Goal: Check status: Check status

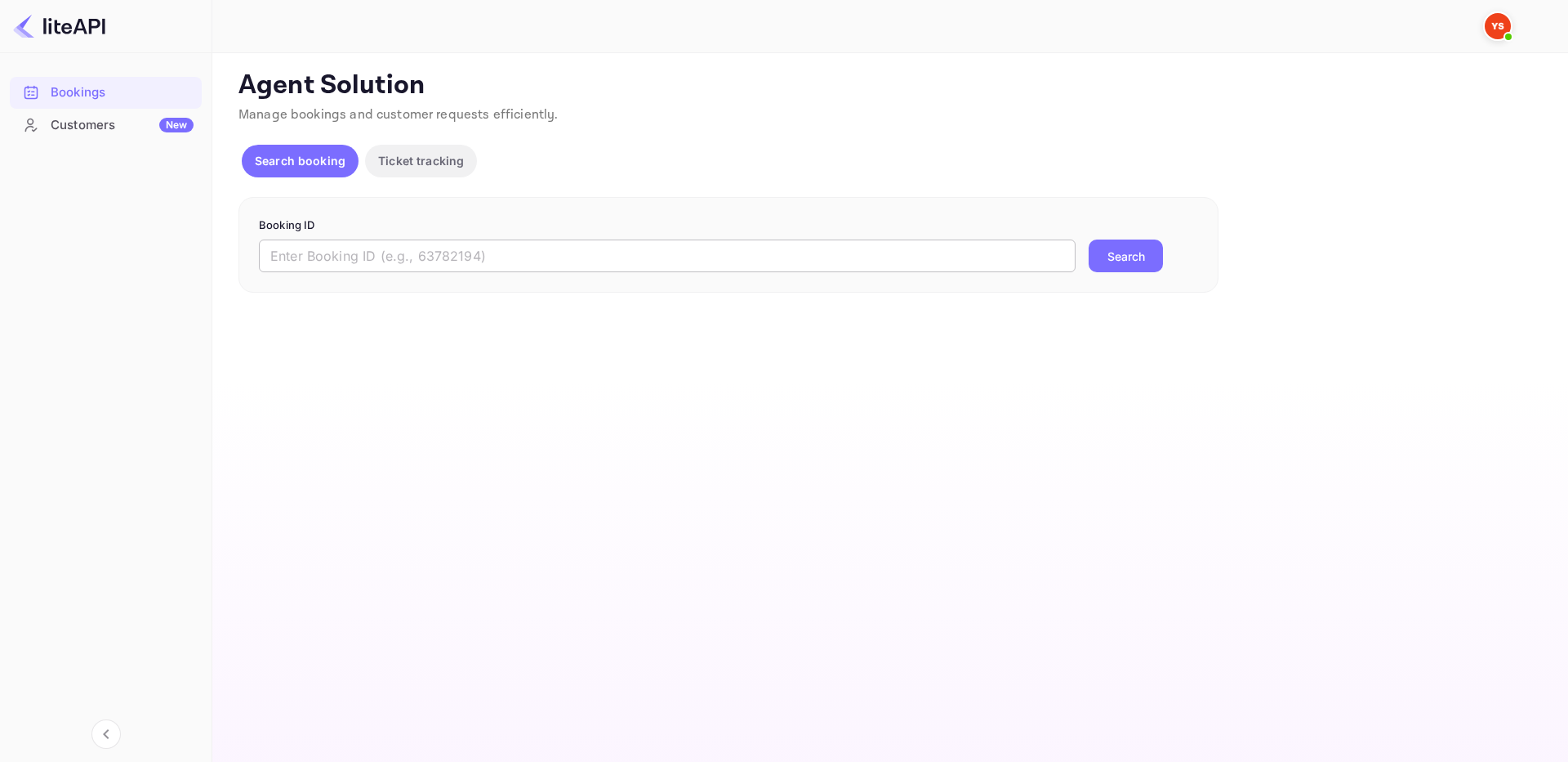
click at [562, 269] on input "text" at bounding box center [668, 256] width 817 height 33
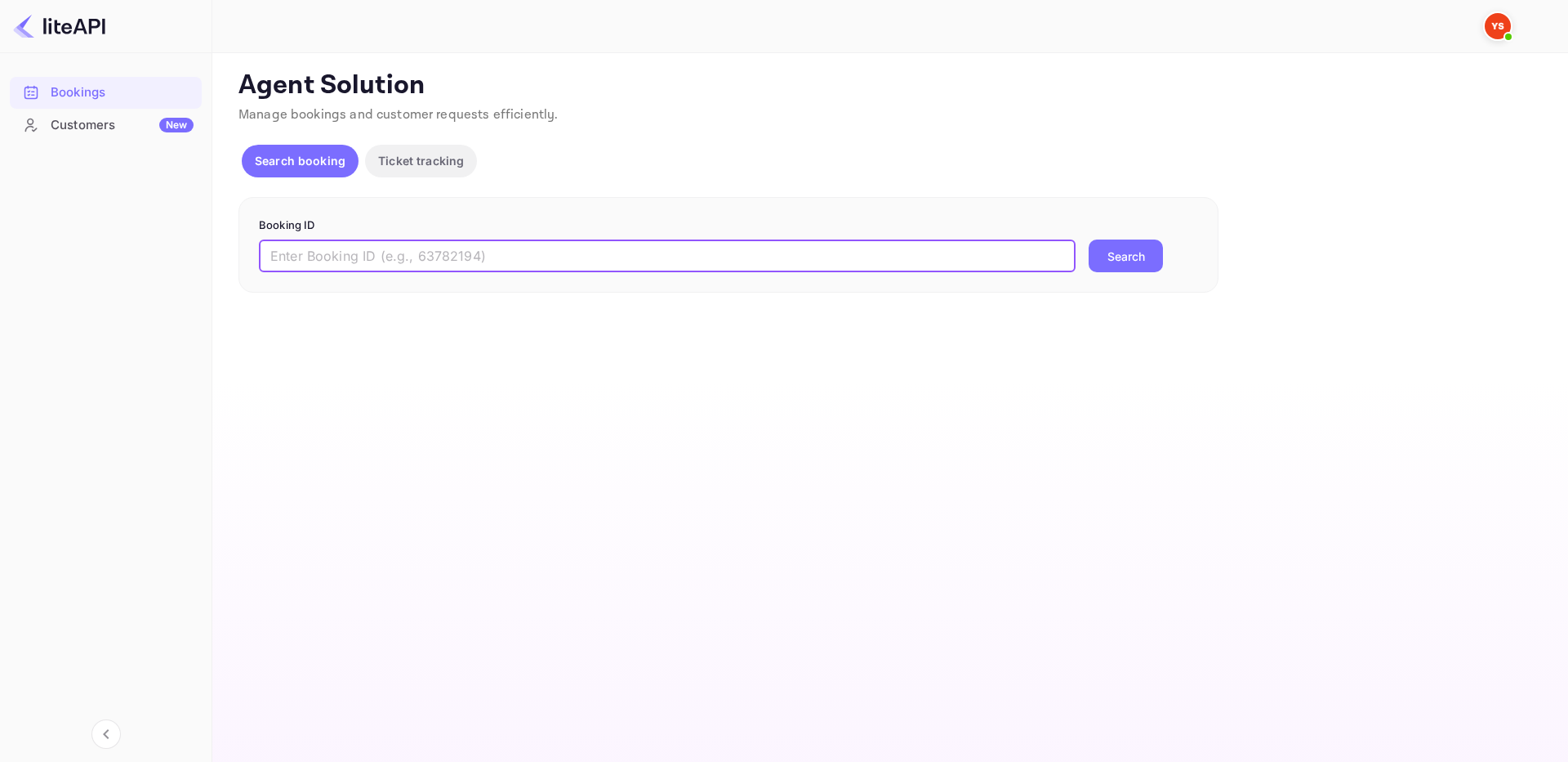
paste input "8878169"
type input "8878169"
click at [1137, 259] on button "Search" at bounding box center [1126, 256] width 75 height 33
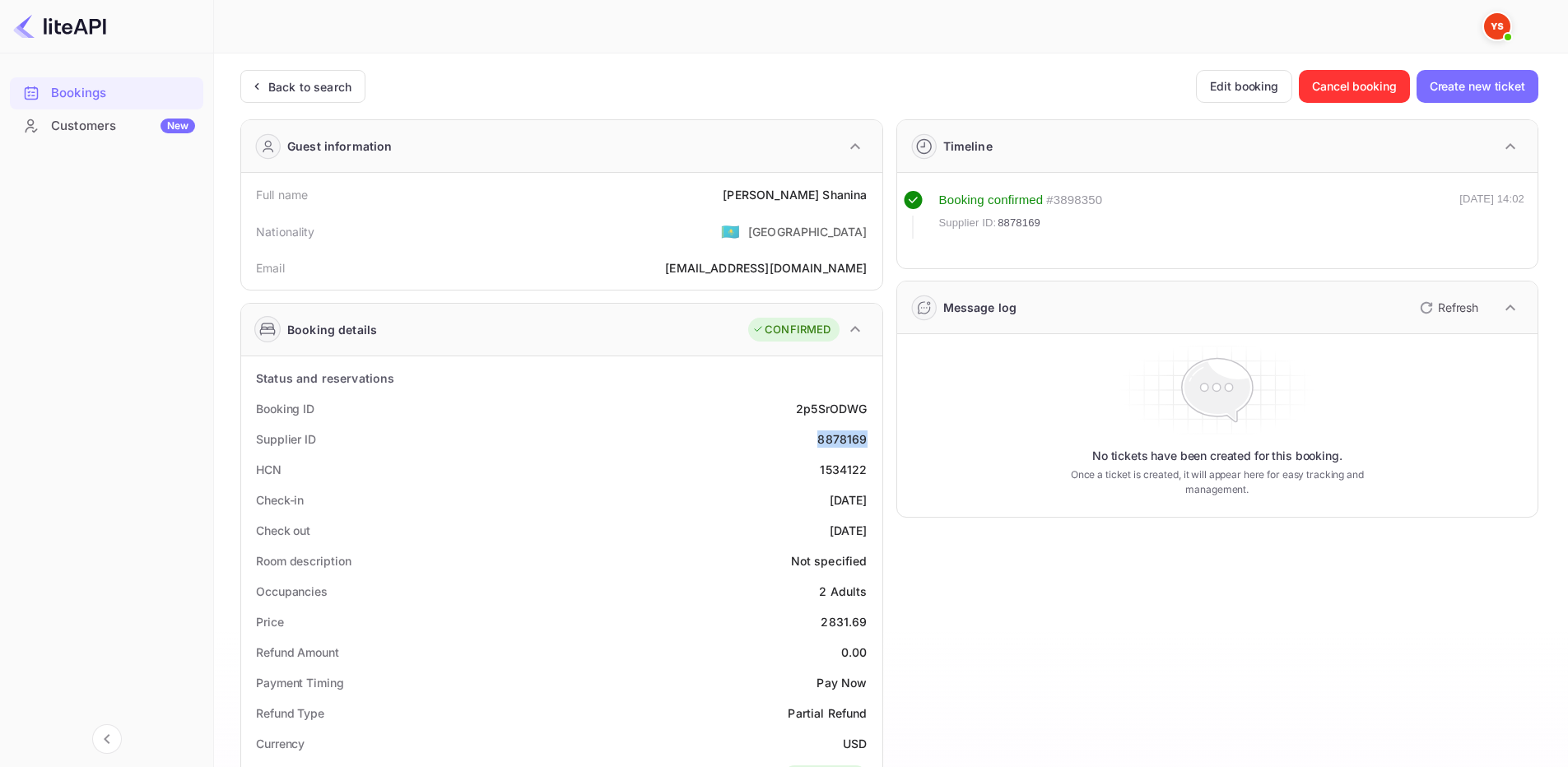
drag, startPoint x: 820, startPoint y: 438, endPoint x: 876, endPoint y: 440, distance: 56.0
copy div "8878169"
drag, startPoint x: 782, startPoint y: 191, endPoint x: 874, endPoint y: 196, distance: 92.1
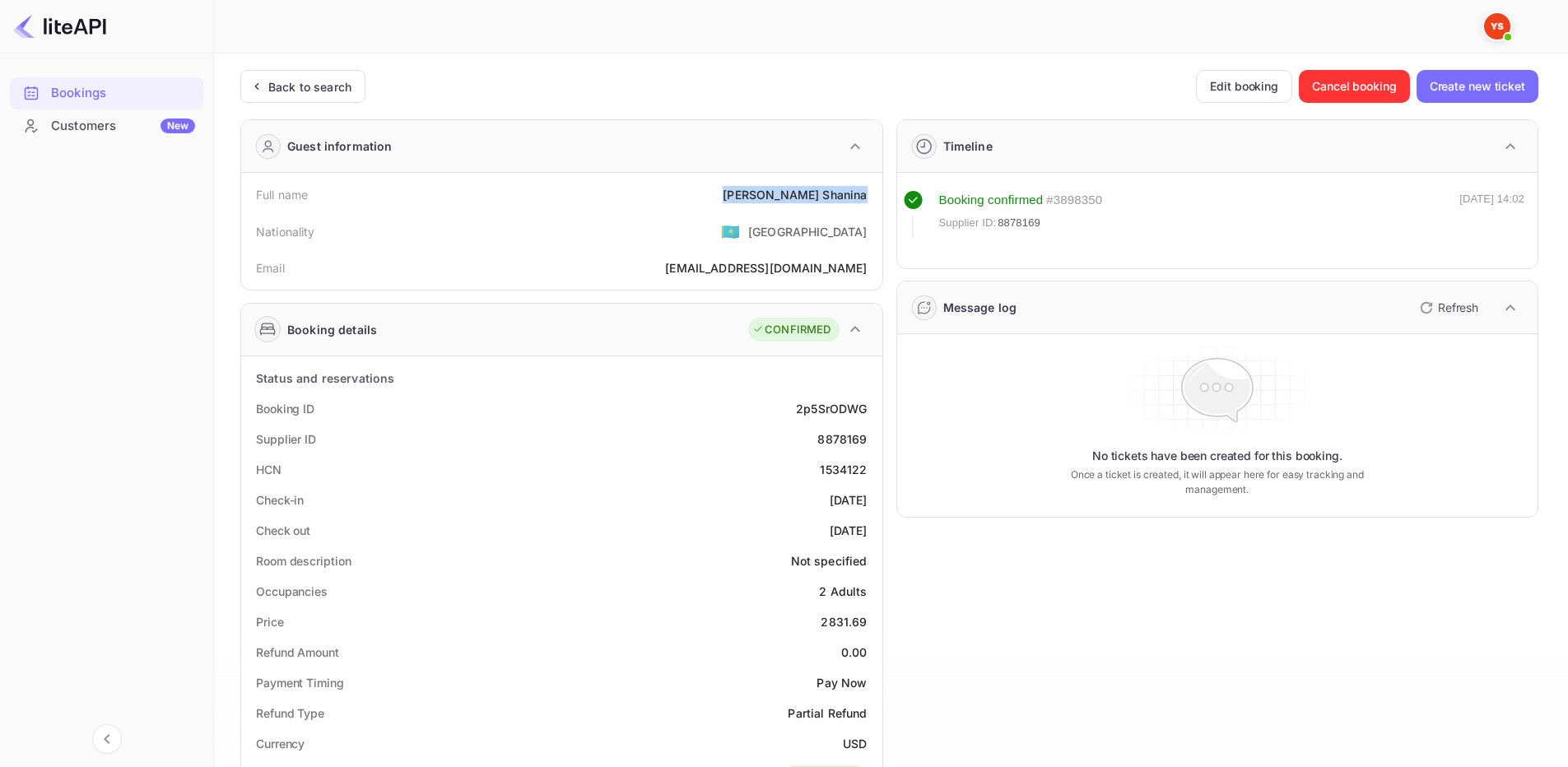
click at [874, 196] on div "Full name Olga Shanina" at bounding box center [562, 194] width 628 height 30
copy div "Olga Shanina"
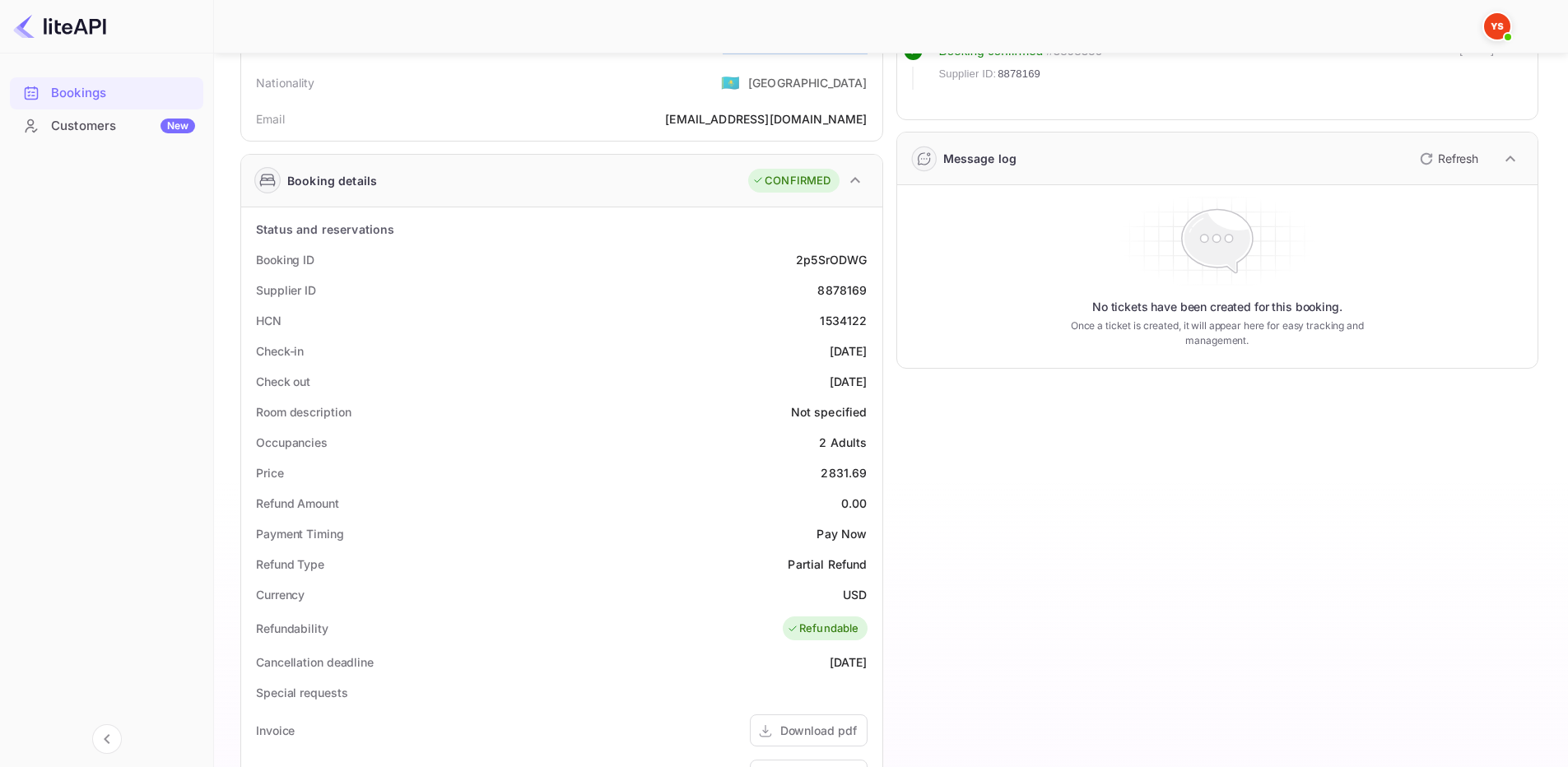
scroll to position [165, 0]
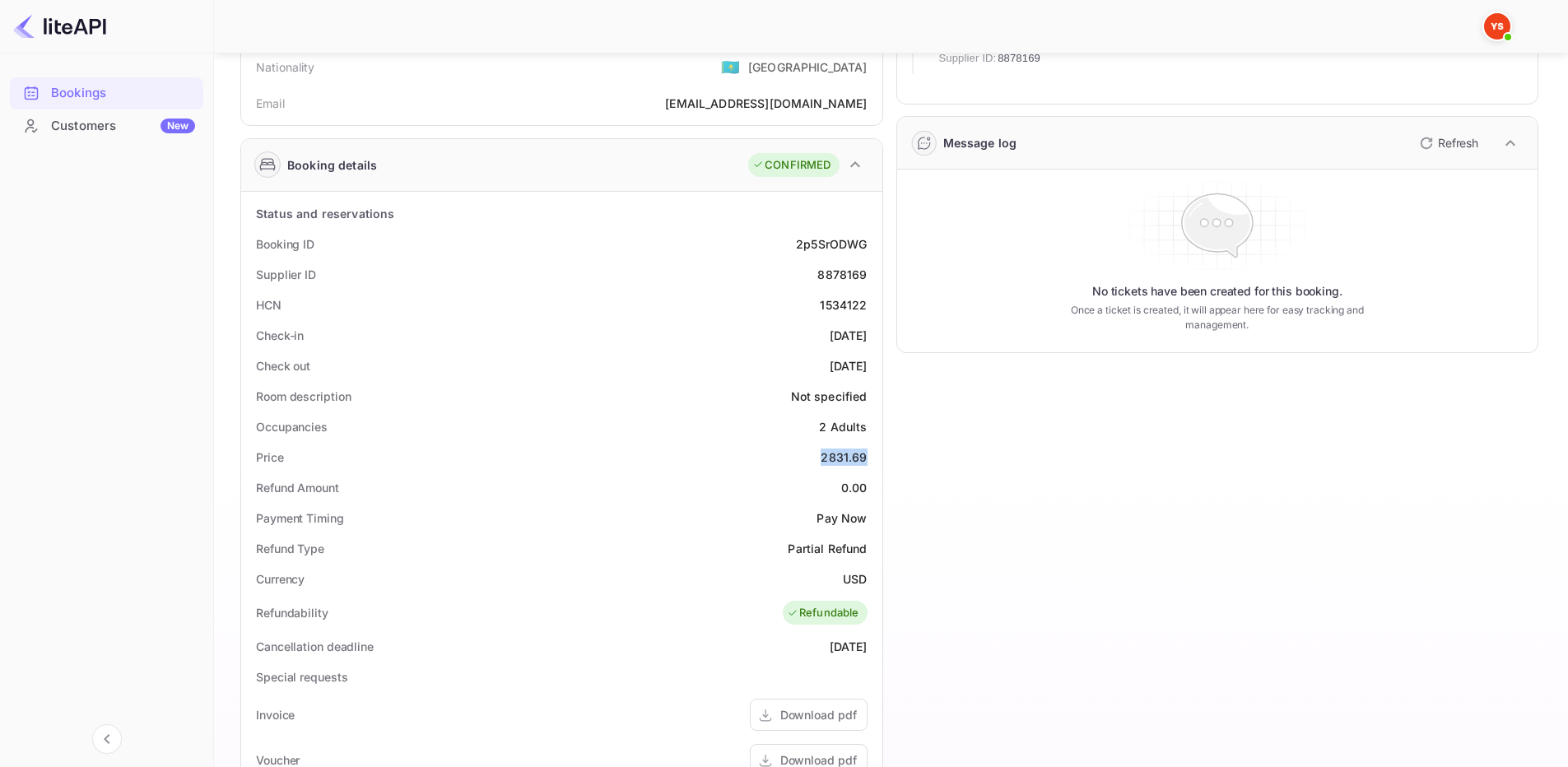
drag, startPoint x: 820, startPoint y: 456, endPoint x: 877, endPoint y: 459, distance: 57.1
click at [877, 459] on div "Status and reservations Booking ID 2p5SrODWG Supplier ID 8878169 HCN 1534122 Ch…" at bounding box center [561, 645] width 641 height 906
copy div "2831.69"
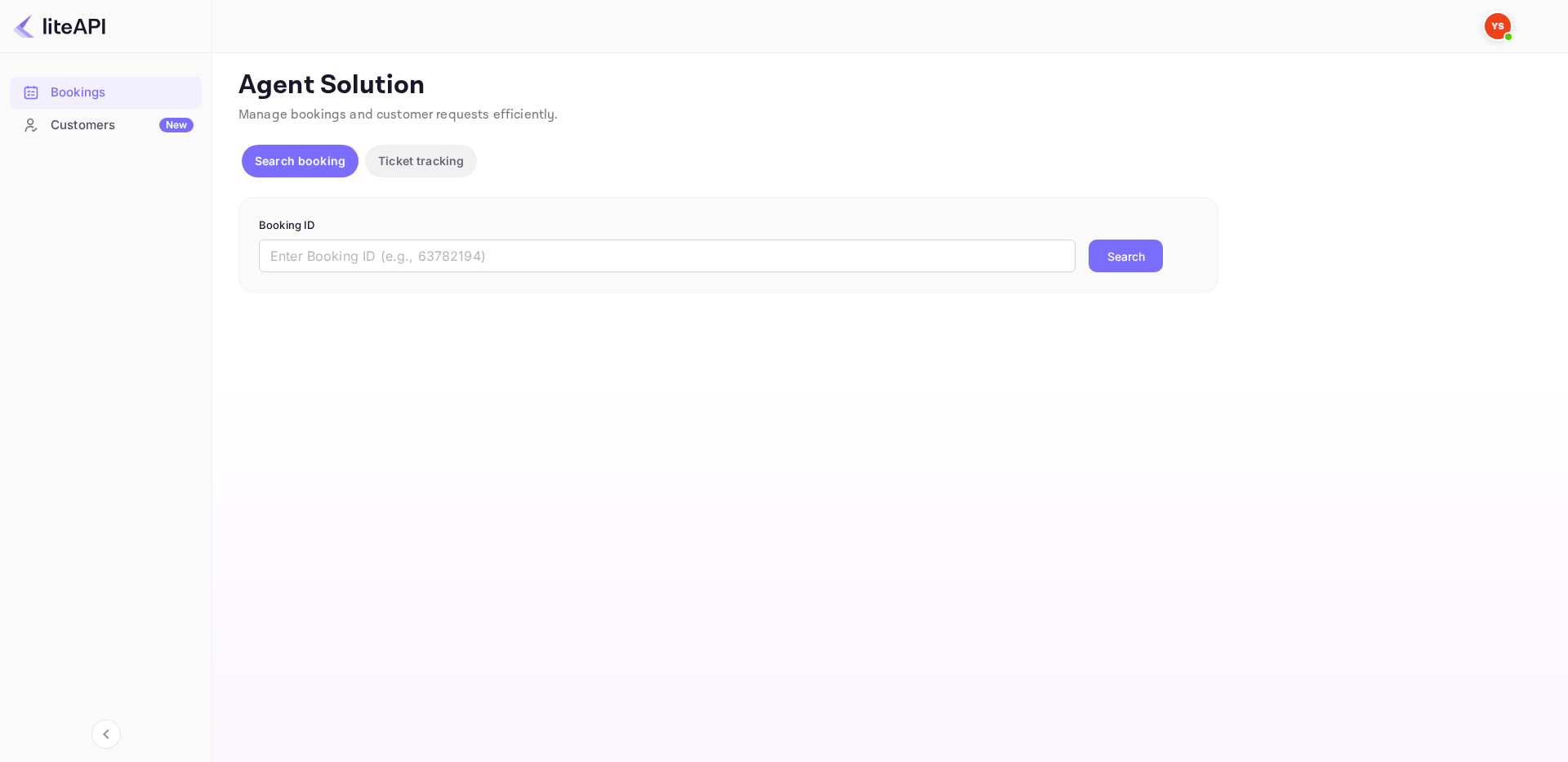
click at [614, 229] on p "Booking ID" at bounding box center [729, 225] width 939 height 16
click at [638, 252] on input "text" at bounding box center [668, 256] width 817 height 33
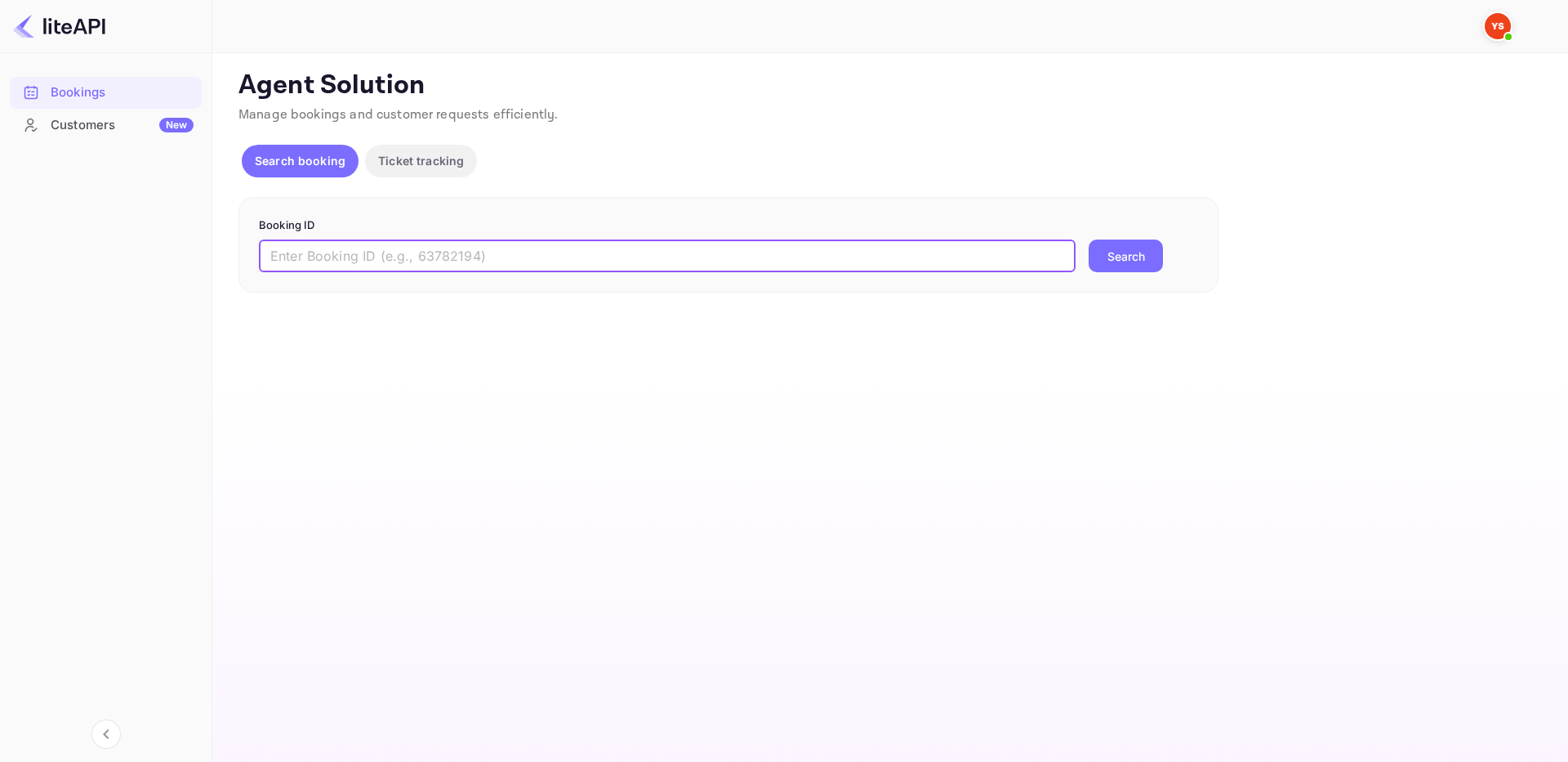
paste input "9148912"
type input "9148912"
click at [1112, 258] on button "Search" at bounding box center [1126, 256] width 75 height 33
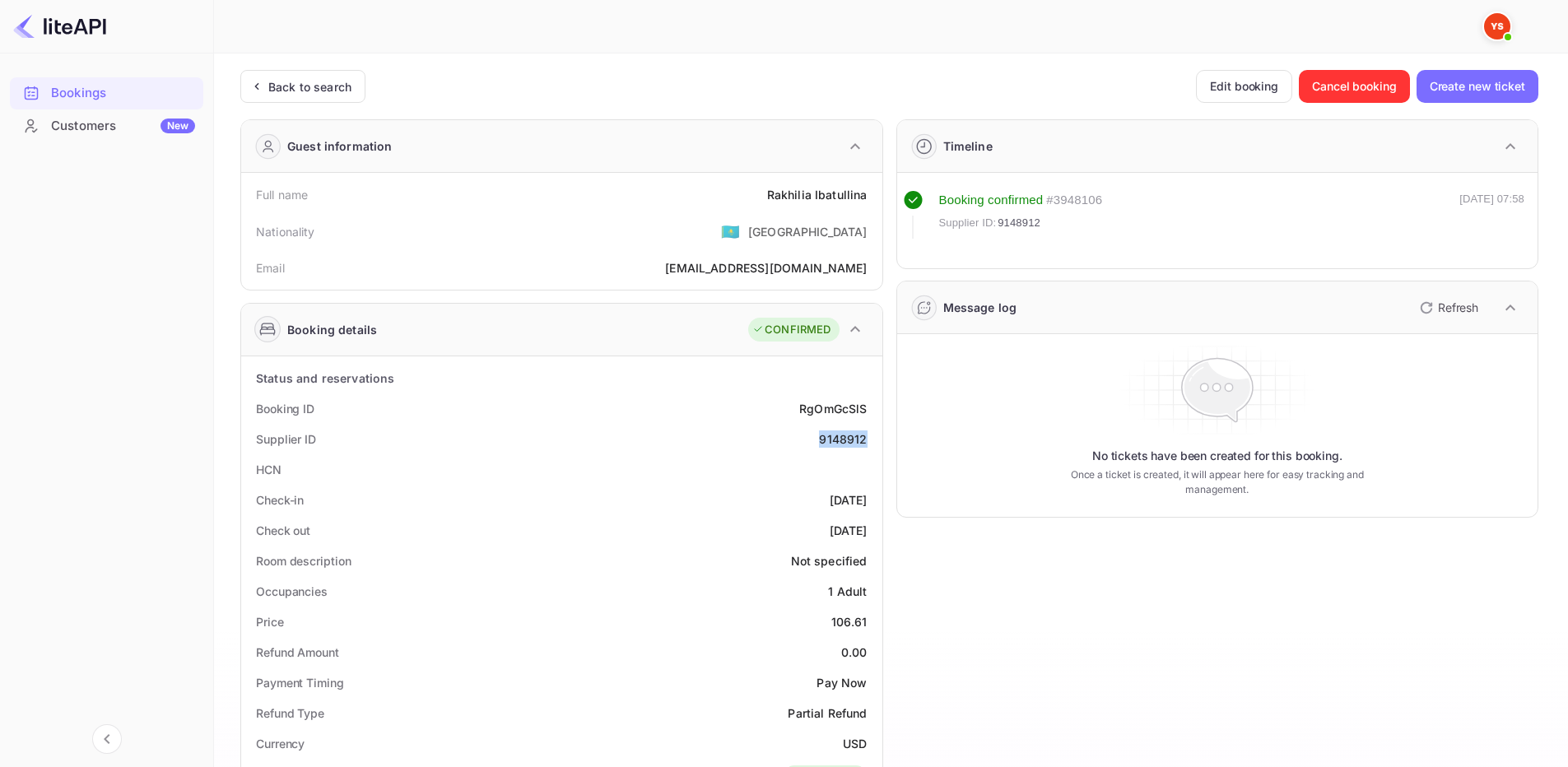
drag, startPoint x: 809, startPoint y: 440, endPoint x: 867, endPoint y: 435, distance: 58.2
click at [867, 439] on div "Supplier ID 9148912" at bounding box center [562, 439] width 628 height 30
copy div "9148912"
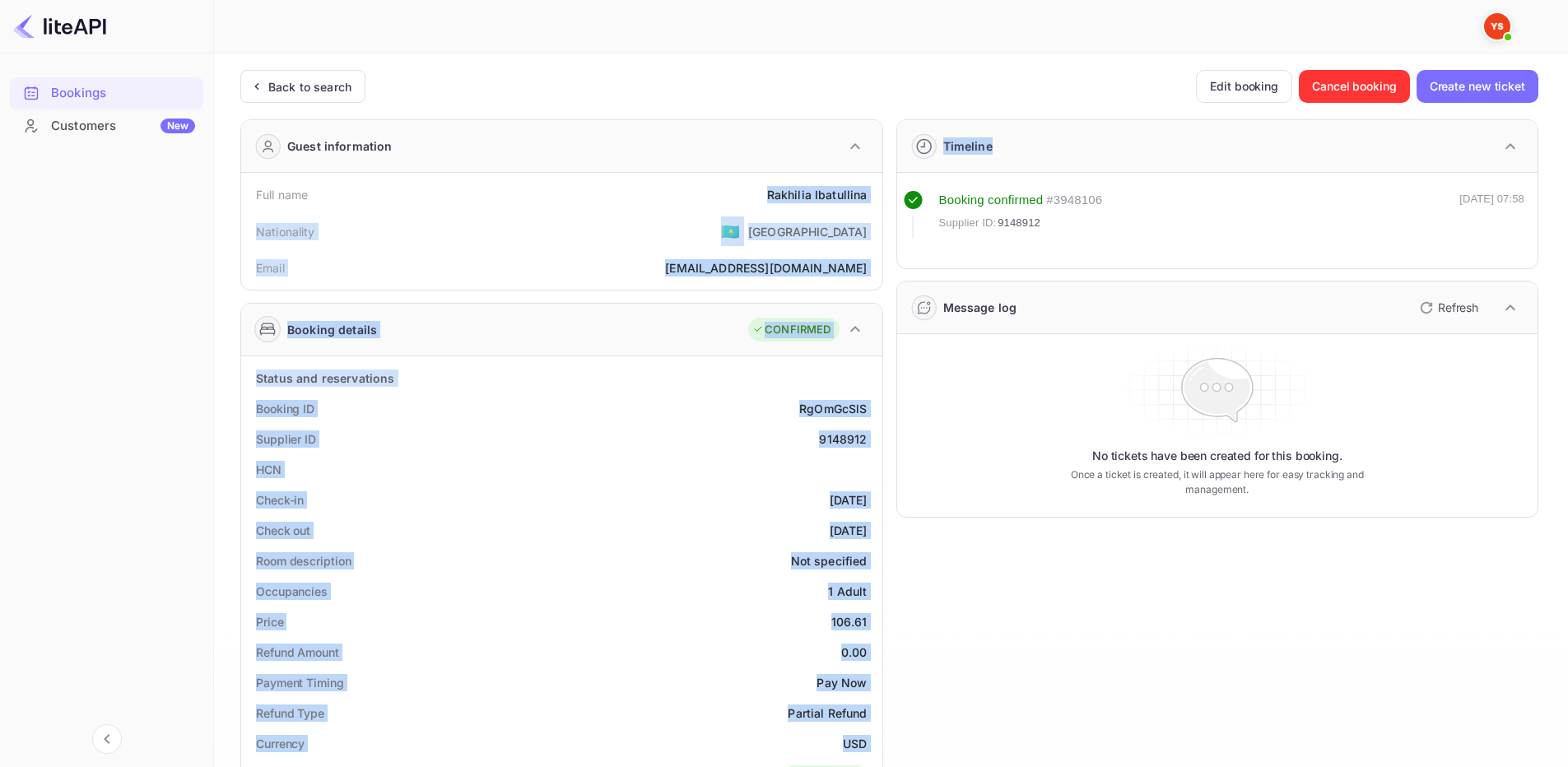
drag, startPoint x: 767, startPoint y: 199, endPoint x: 888, endPoint y: 206, distance: 121.2
click at [888, 206] on div "Guest information Full name [PERSON_NAME] Nationality 🇰🇿 [DEMOGRAPHIC_DATA] Ema…" at bounding box center [882, 690] width 1311 height 1169
click at [861, 198] on div "Rakhilia Ibatullina" at bounding box center [817, 195] width 100 height 18
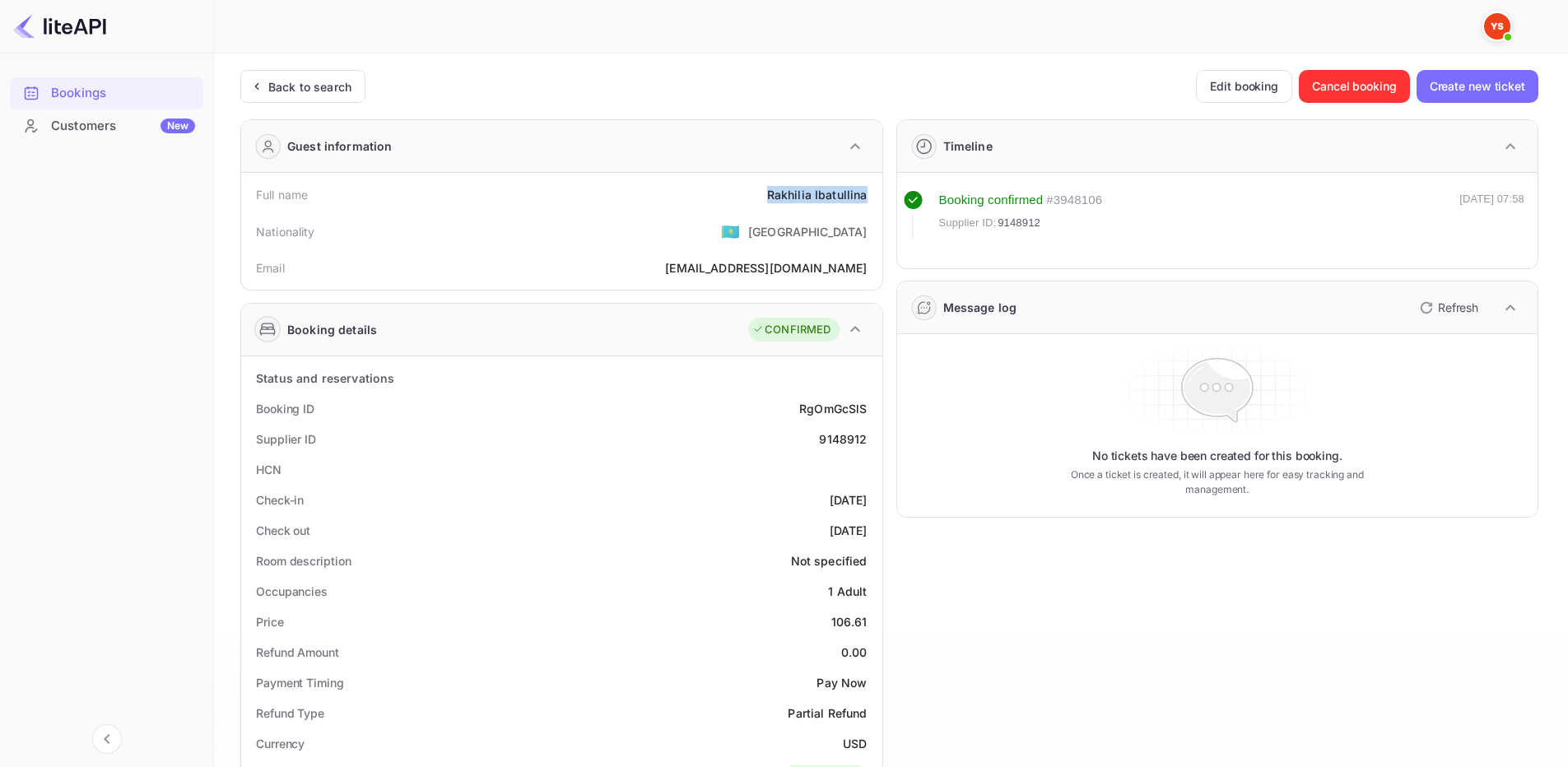
drag, startPoint x: 874, startPoint y: 198, endPoint x: 771, endPoint y: 192, distance: 103.2
click at [771, 192] on div "Full name [PERSON_NAME]" at bounding box center [562, 194] width 628 height 30
copy div "Rakhilia Ibatullina"
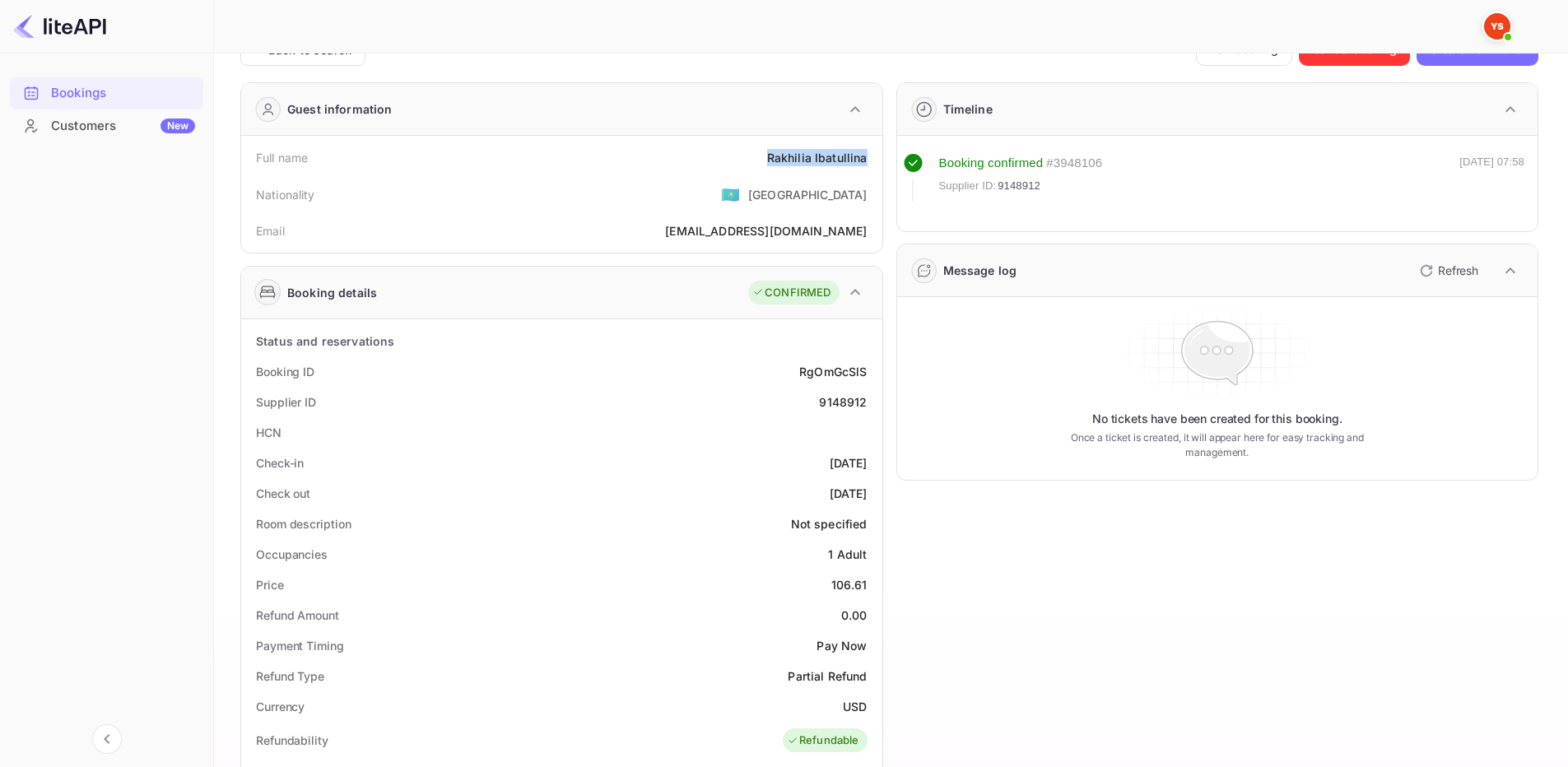
scroll to position [82, 0]
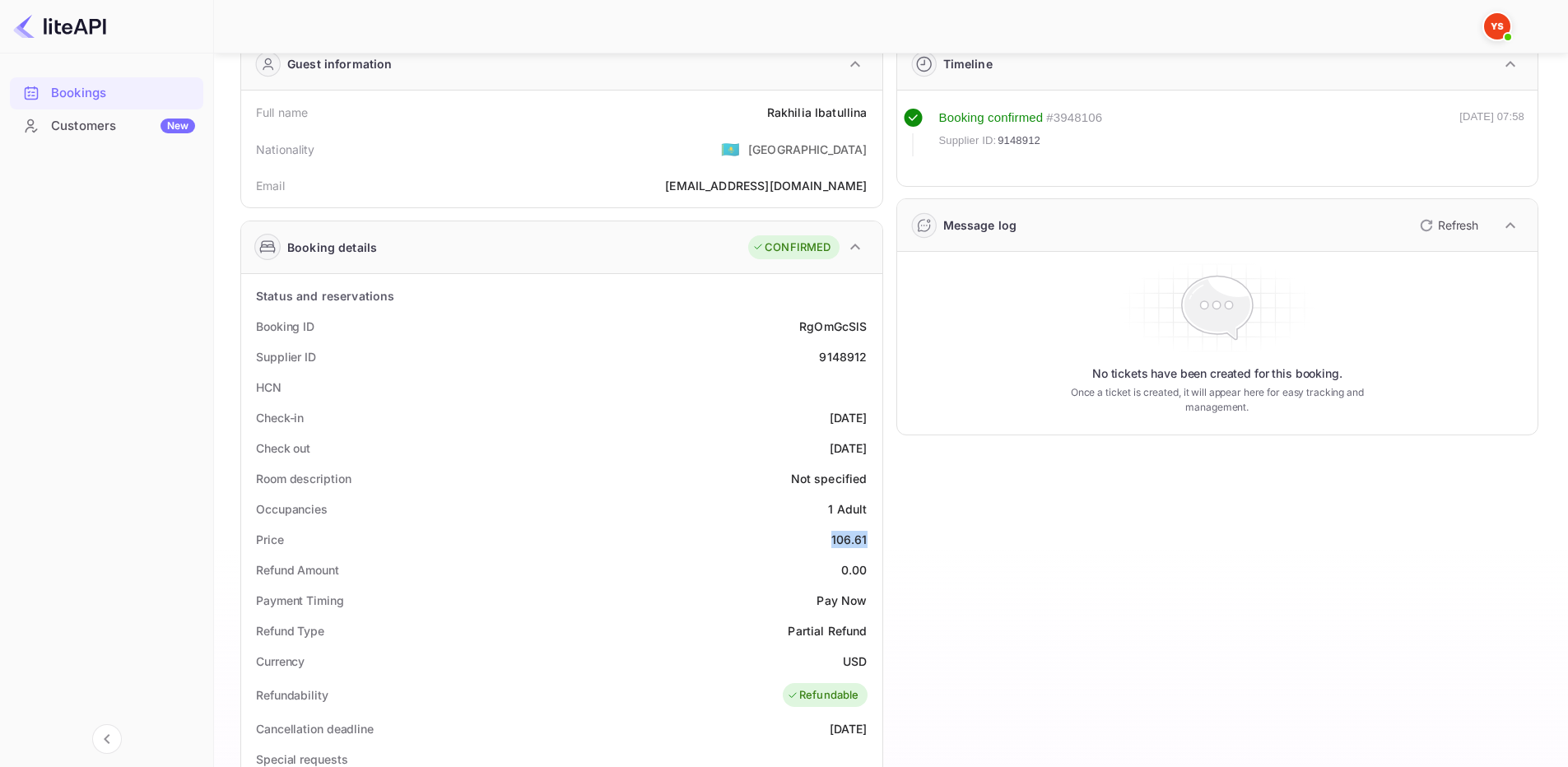
drag, startPoint x: 827, startPoint y: 537, endPoint x: 876, endPoint y: 540, distance: 49.1
click at [876, 540] on div "Status and reservations Booking ID RgOmGcSlS Supplier ID 9148912 HCN Check-in […" at bounding box center [561, 727] width 641 height 906
copy div "106.61"
